Goal: Task Accomplishment & Management: Use online tool/utility

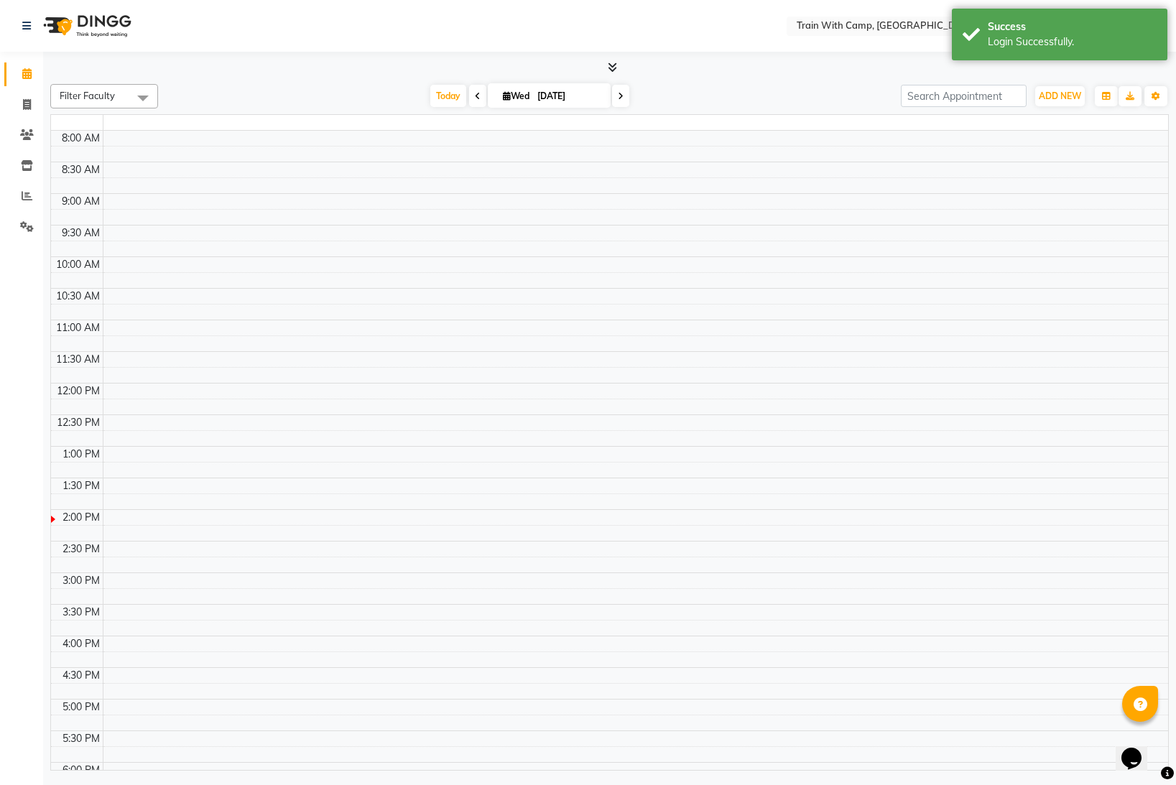
select select "en"
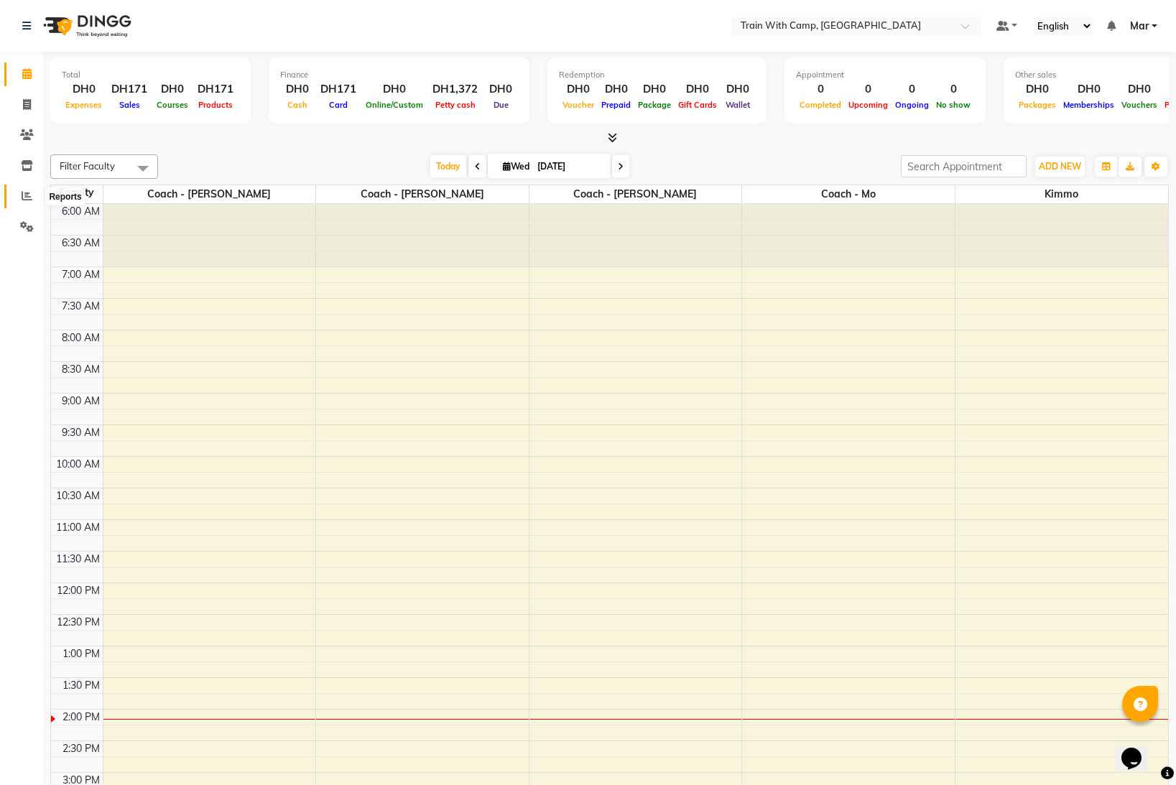
click at [14, 196] on span at bounding box center [26, 196] width 25 height 17
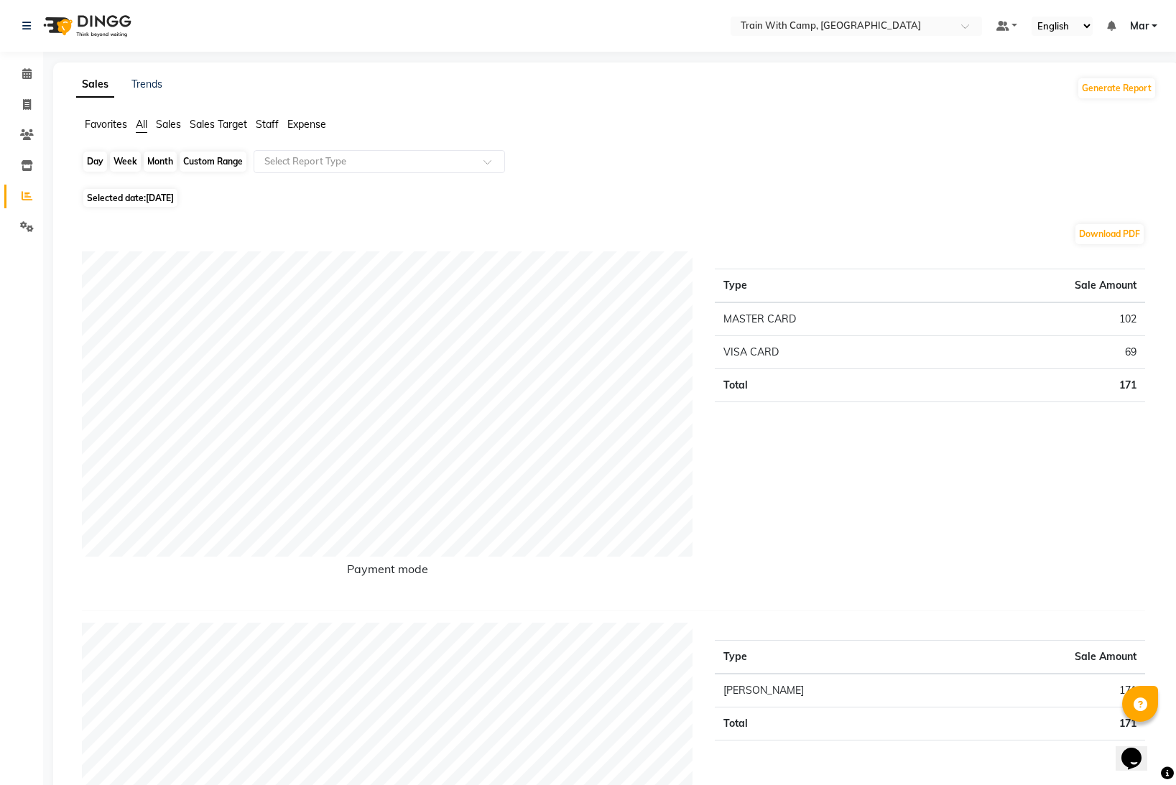
click at [98, 164] on div "Day" at bounding box center [95, 162] width 24 height 20
select select "9"
select select "2025"
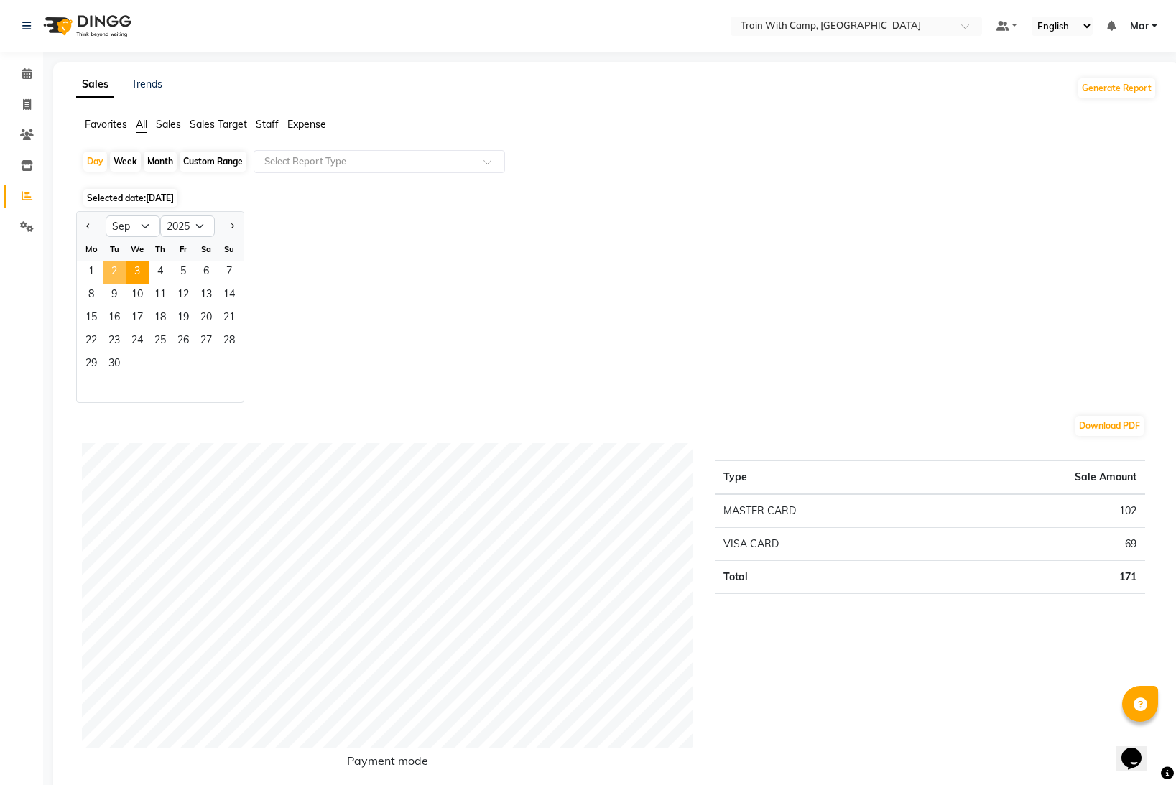
click at [111, 272] on span "2" at bounding box center [114, 273] width 23 height 23
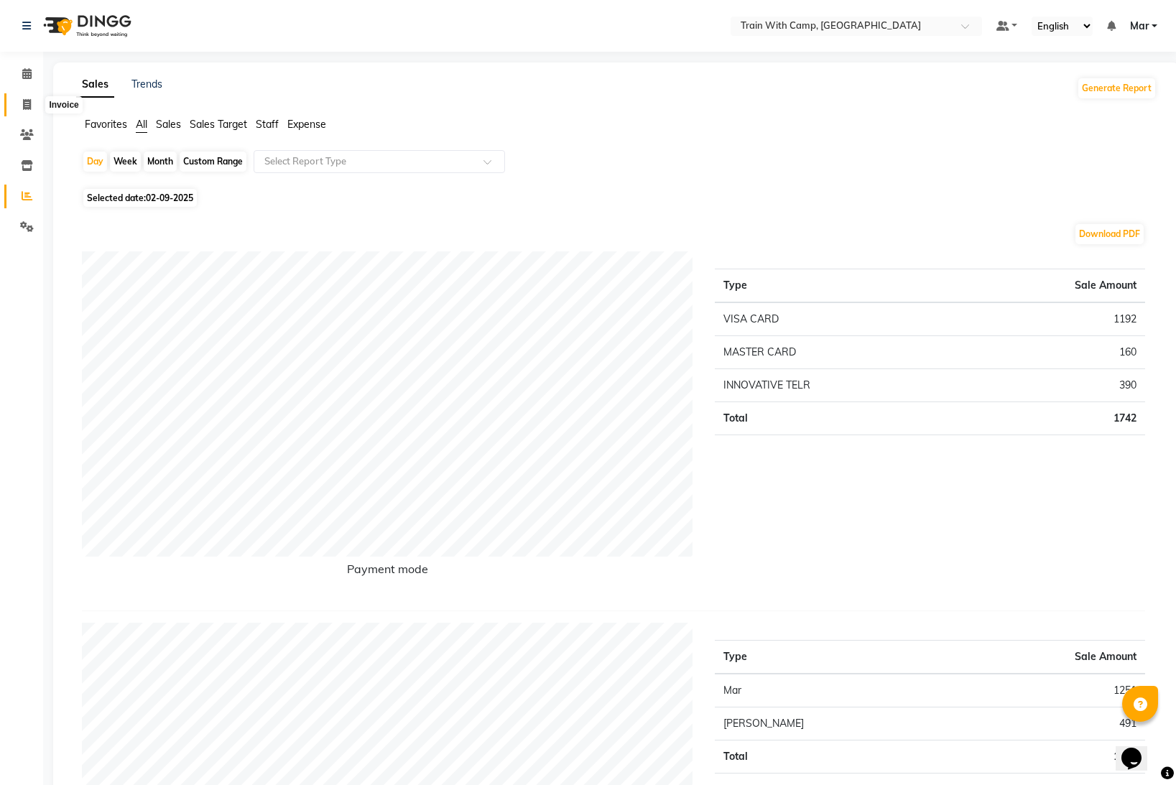
click at [28, 101] on icon at bounding box center [27, 104] width 8 height 11
select select "910"
select select "service"
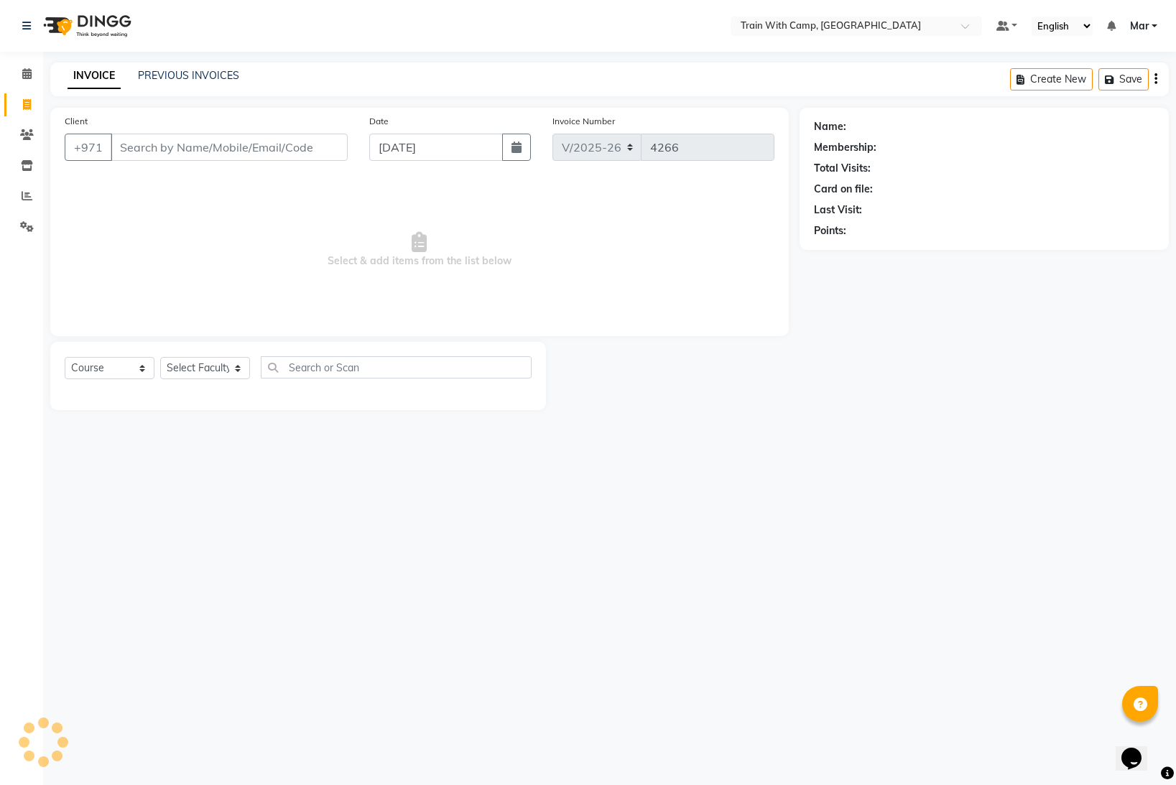
select select "14898"
